Goal: Transaction & Acquisition: Purchase product/service

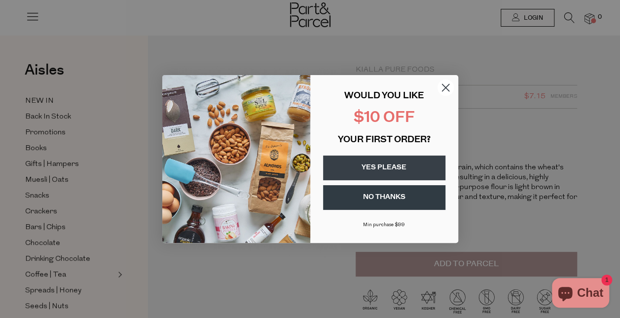
click at [445, 88] on icon "Close dialog" at bounding box center [445, 87] width 7 height 7
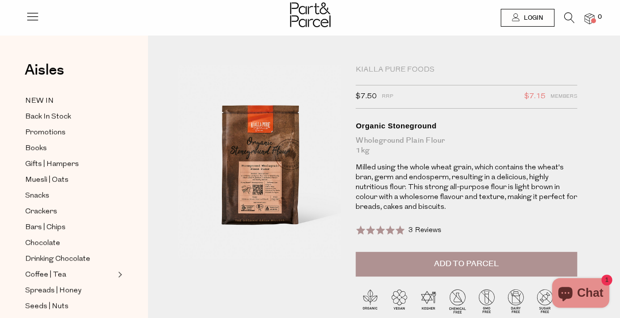
click at [499, 256] on button "Add to Parcel" at bounding box center [465, 263] width 221 height 25
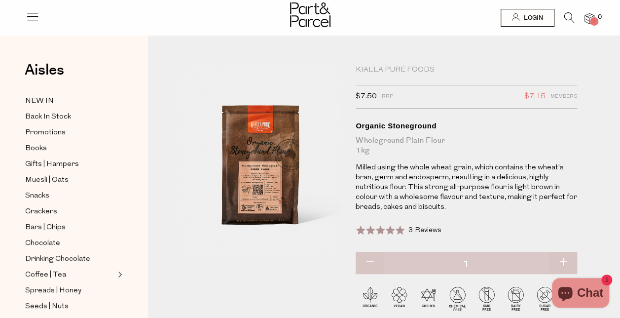
click at [561, 255] on button "button" at bounding box center [563, 262] width 28 height 22
type input "2"
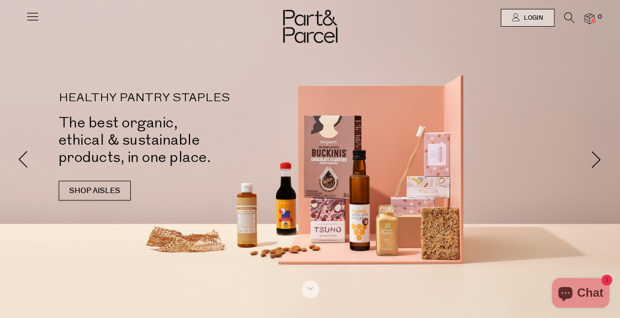
click at [567, 14] on icon at bounding box center [569, 17] width 10 height 11
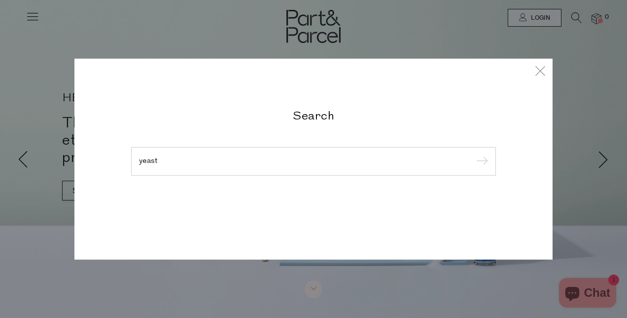
type input "yeast"
click at [473, 154] on input "submit" at bounding box center [480, 161] width 15 height 15
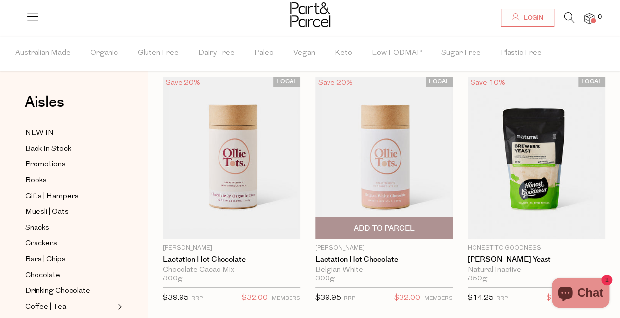
scroll to position [49, 0]
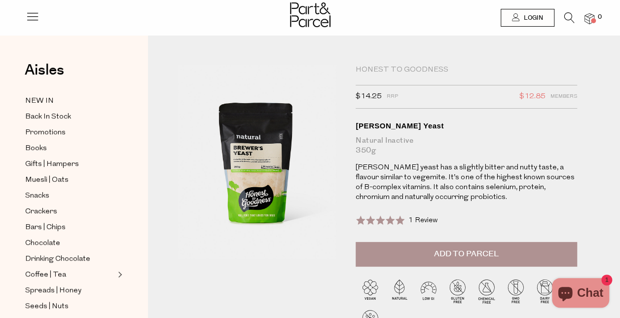
click at [473, 255] on span "Add to Parcel" at bounding box center [466, 253] width 65 height 11
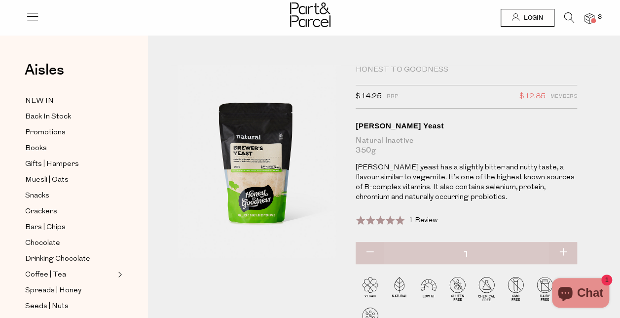
click at [602, 16] on span "3" at bounding box center [599, 17] width 9 height 9
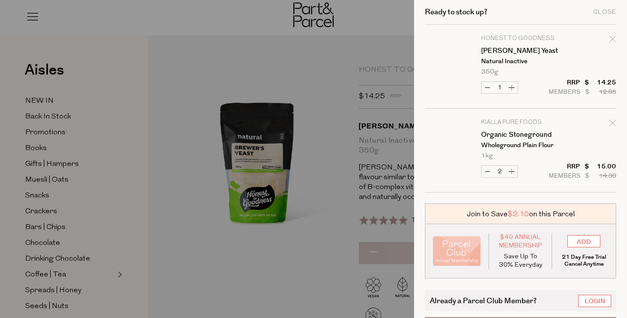
scroll to position [39, 0]
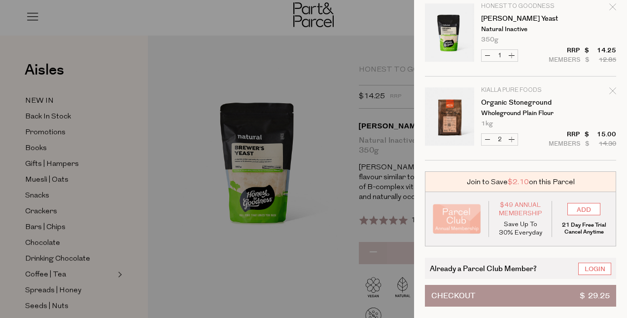
click at [511, 288] on button "Checkout $ 29.25" at bounding box center [520, 295] width 191 height 22
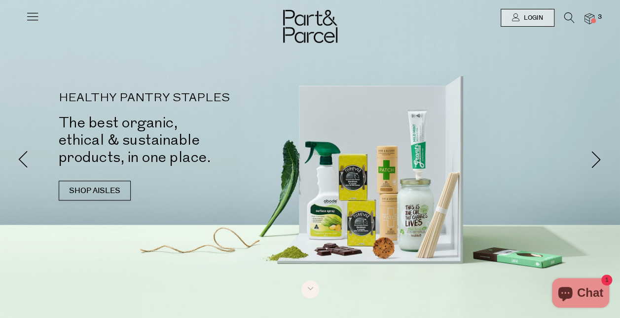
click at [34, 9] on div at bounding box center [33, 14] width 14 height 28
click at [30, 21] on icon at bounding box center [33, 16] width 14 height 14
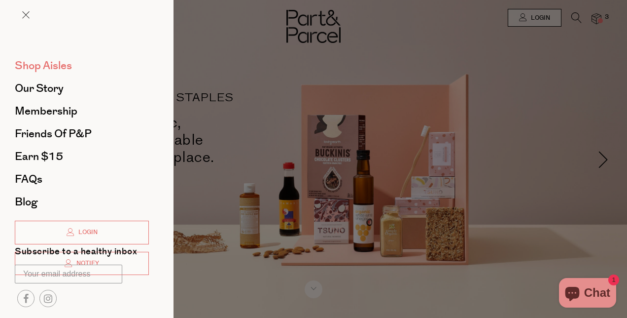
click at [35, 66] on span "Shop Aisles" at bounding box center [43, 66] width 57 height 16
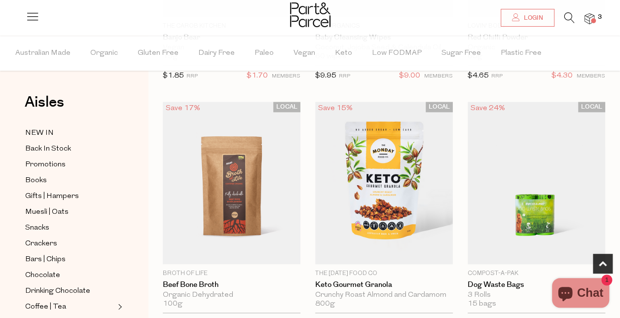
scroll to position [542, 0]
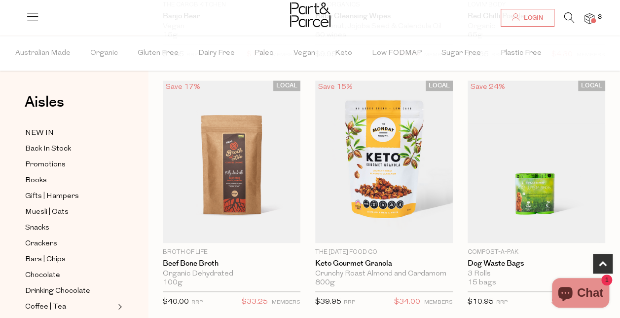
click at [24, 7] on div at bounding box center [310, 16] width 620 height 32
click at [26, 11] on icon at bounding box center [33, 16] width 14 height 14
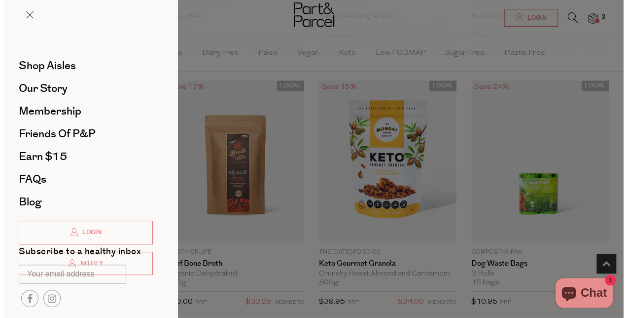
scroll to position [548, 0]
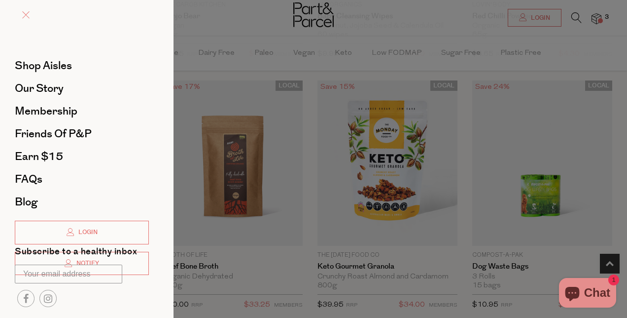
click at [26, 11] on link at bounding box center [25, 16] width 7 height 10
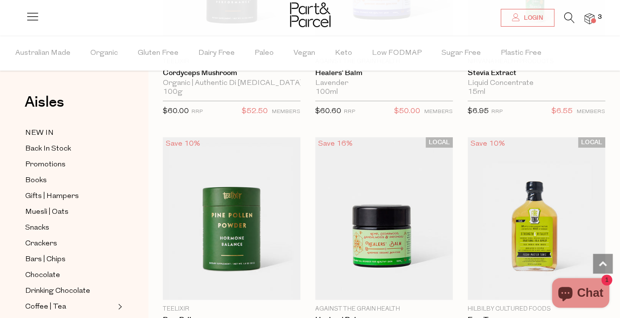
scroll to position [3747, 0]
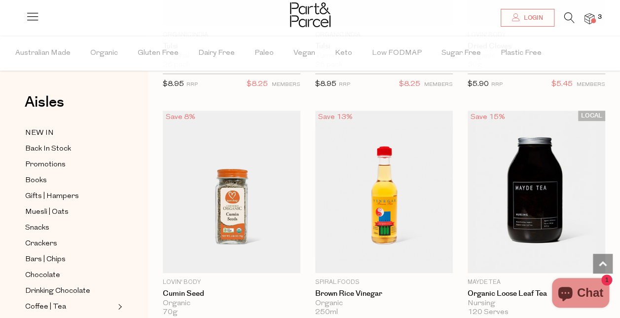
scroll to position [7889, 0]
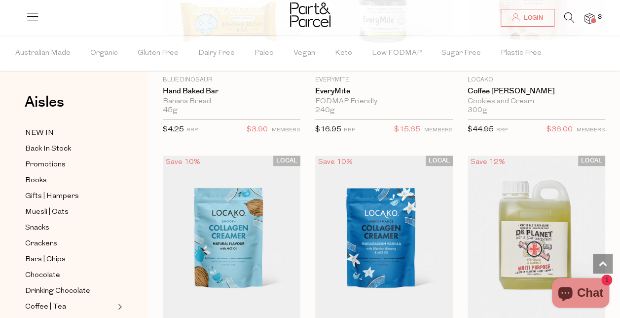
scroll to position [11784, 0]
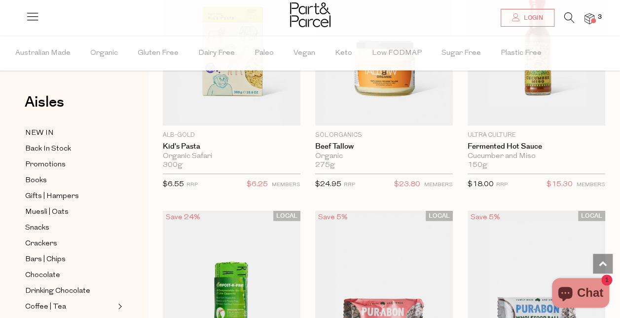
scroll to position [14200, 0]
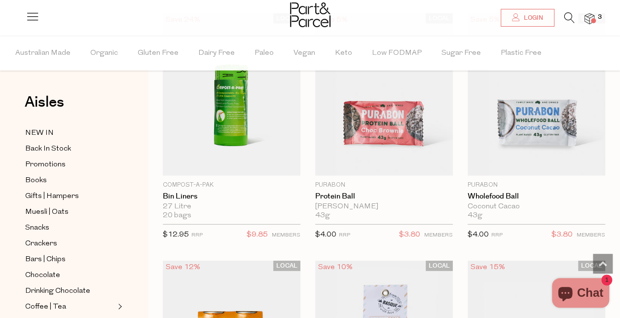
click at [566, 19] on icon at bounding box center [569, 17] width 10 height 11
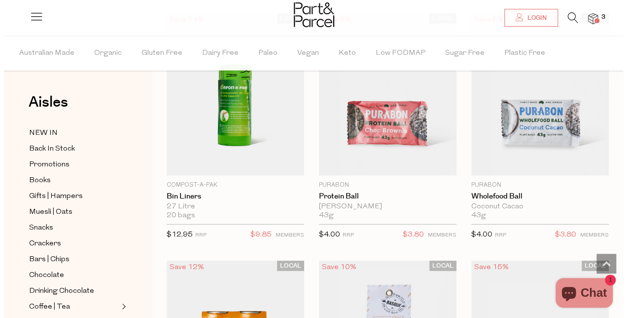
scroll to position [14369, 0]
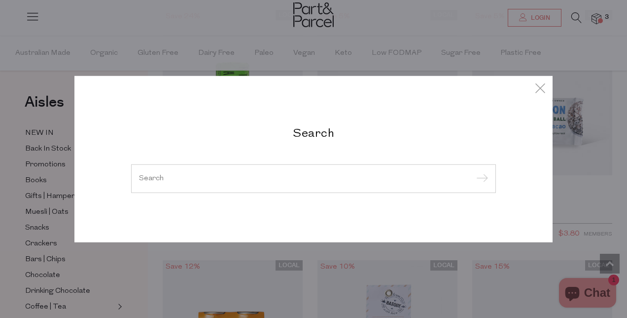
click at [224, 175] on input "search" at bounding box center [313, 178] width 349 height 7
type input "o"
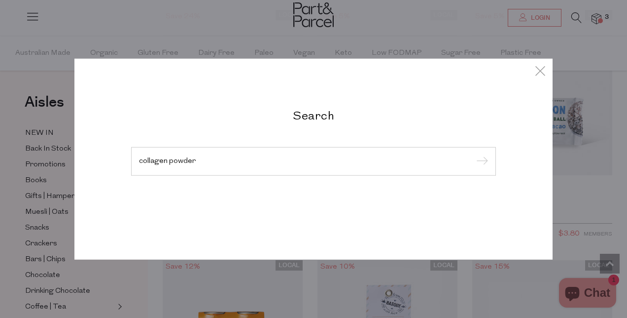
type input "collagen powder"
click at [473, 154] on input "submit" at bounding box center [480, 161] width 15 height 15
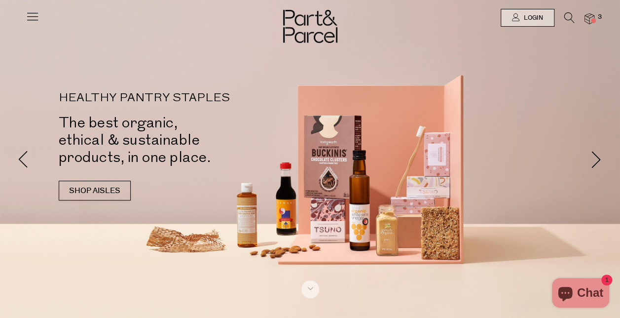
drag, startPoint x: 574, startPoint y: 16, endPoint x: 567, endPoint y: 22, distance: 9.4
click at [574, 16] on li "3" at bounding box center [584, 18] width 20 height 13
click at [566, 23] on icon at bounding box center [569, 17] width 10 height 11
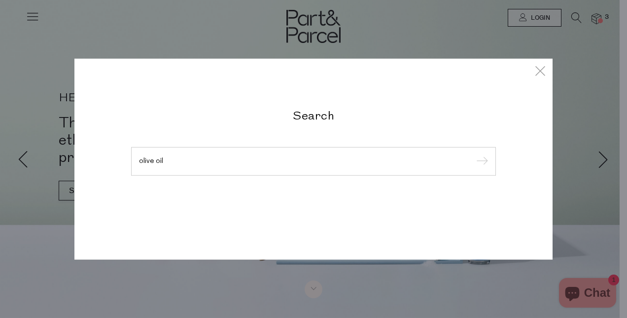
type input "olive oil"
click at [473, 154] on input "submit" at bounding box center [480, 161] width 15 height 15
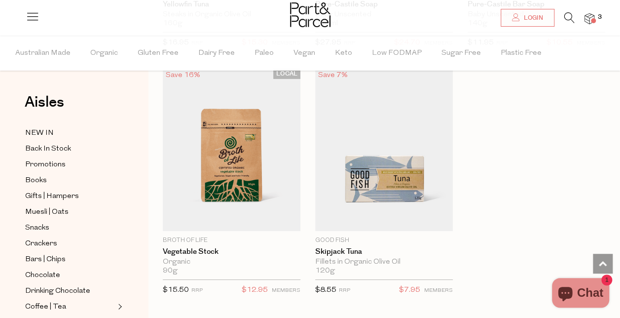
scroll to position [3698, 0]
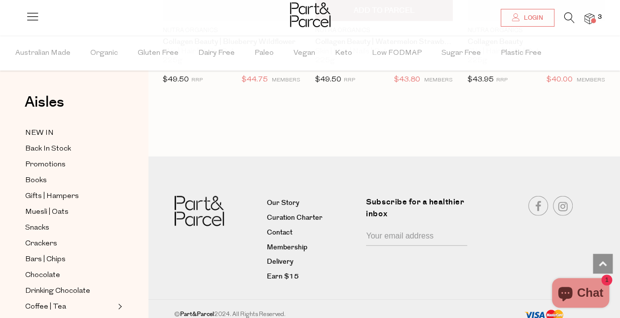
scroll to position [1242, 0]
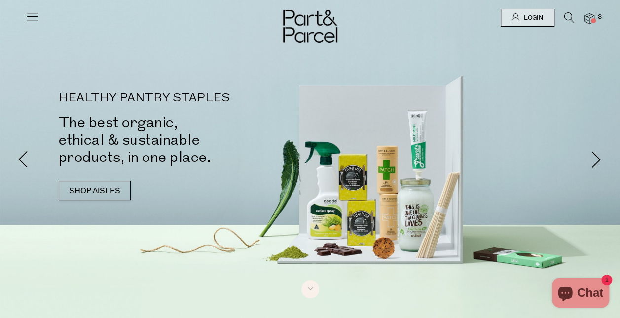
click at [596, 17] on span "3" at bounding box center [599, 17] width 9 height 9
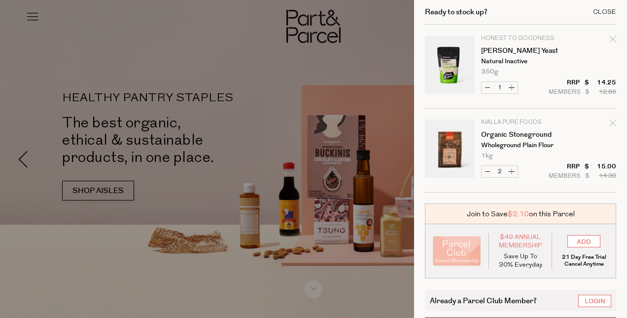
click at [603, 13] on div "Close" at bounding box center [604, 12] width 23 height 6
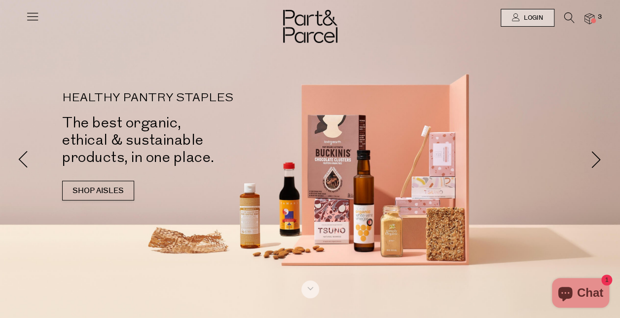
click at [593, 19] on span at bounding box center [593, 20] width 5 height 5
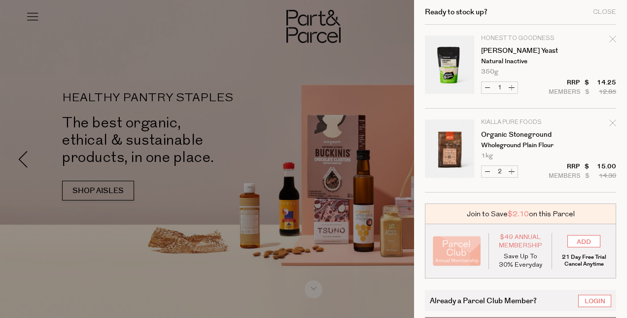
scroll to position [39, 0]
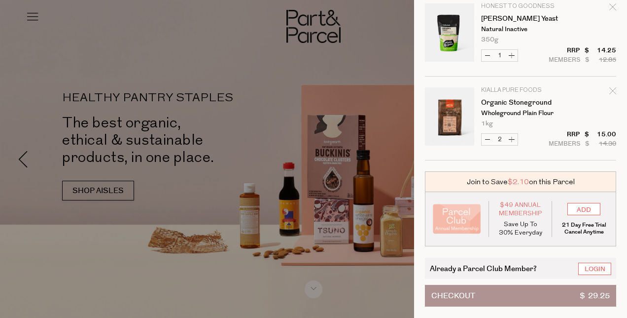
click at [522, 275] on div "Already a Parcel Club Member? Login Checkout $ 29.25" at bounding box center [520, 281] width 191 height 49
click at [521, 284] on button "Checkout $ 29.25" at bounding box center [520, 295] width 191 height 22
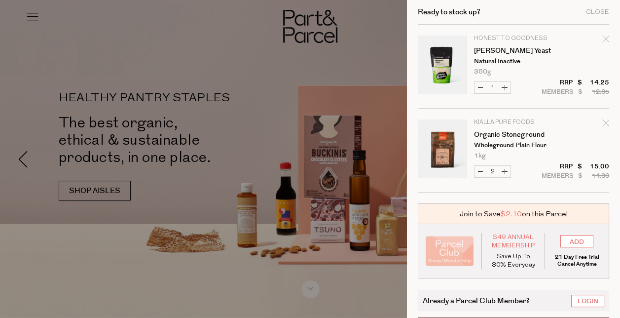
click at [510, 172] on button "Increase Organic Stoneground" at bounding box center [504, 171] width 12 height 11
type input "3"
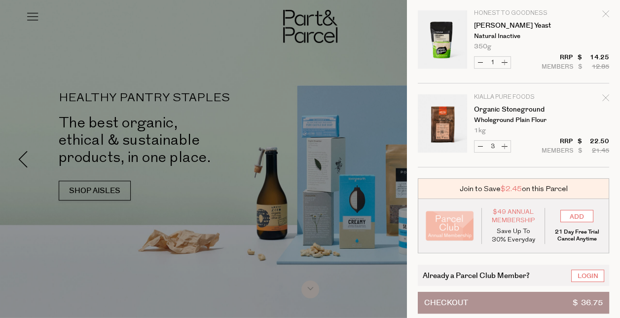
scroll to position [39, 0]
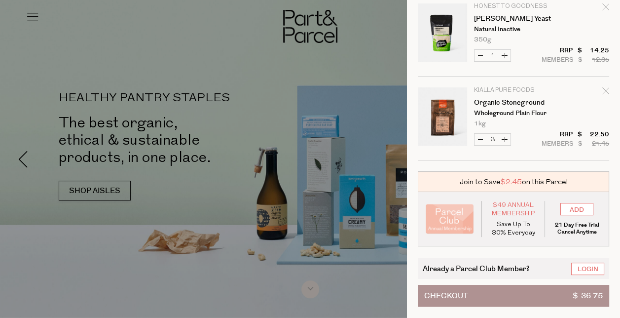
click at [590, 285] on span "$ 36.75" at bounding box center [587, 295] width 30 height 21
